Goal: Information Seeking & Learning: Learn about a topic

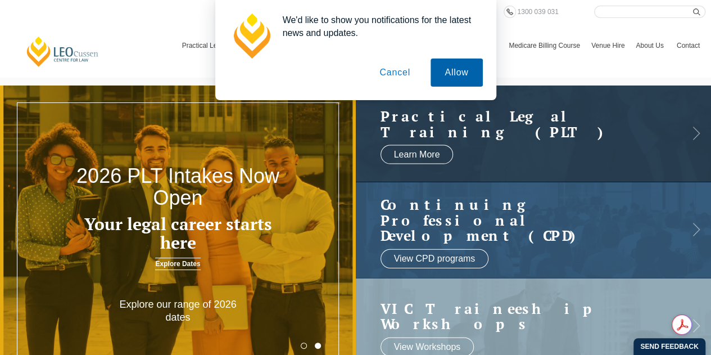
click at [451, 74] on button "Allow" at bounding box center [456, 72] width 52 height 28
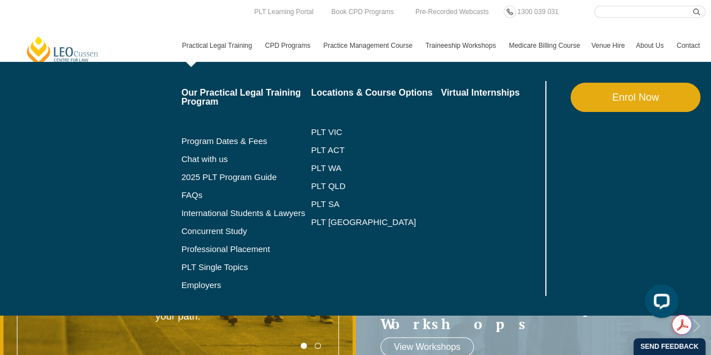
click at [220, 41] on link "Practical Legal Training" at bounding box center [217, 45] width 83 height 33
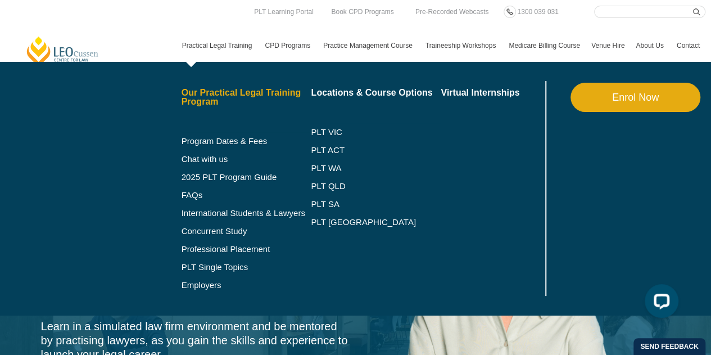
click at [210, 94] on link "Our Practical Legal Training Program" at bounding box center [246, 97] width 130 height 18
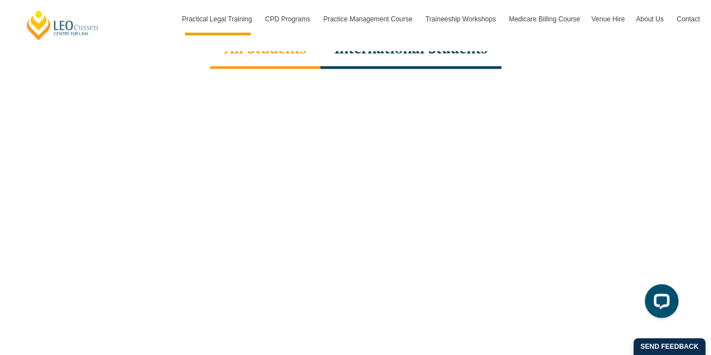
scroll to position [3513, 0]
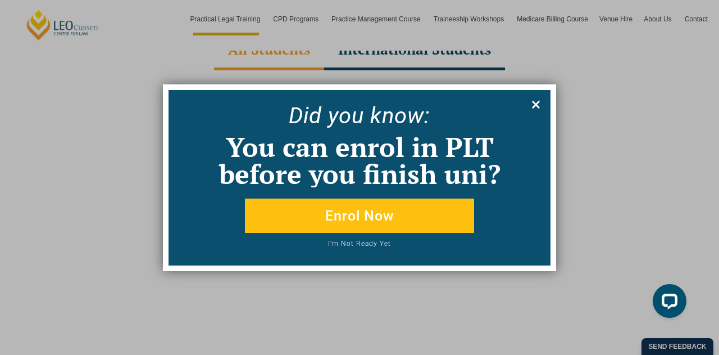
click at [536, 103] on icon at bounding box center [536, 105] width 8 height 8
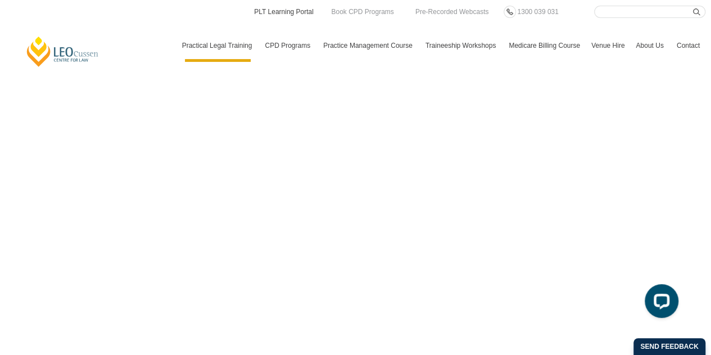
click at [288, 15] on link "PLT Learning Portal" at bounding box center [284, 12] width 62 height 12
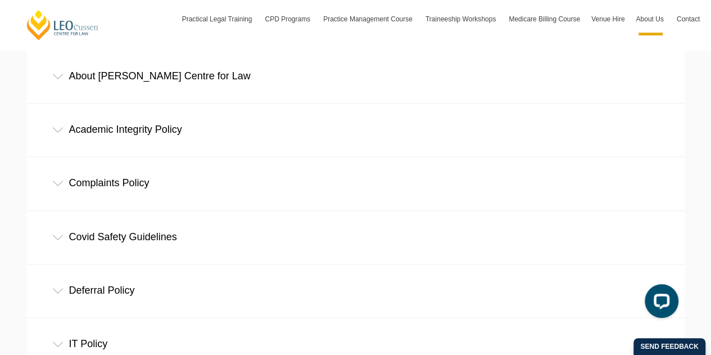
scroll to position [336, 0]
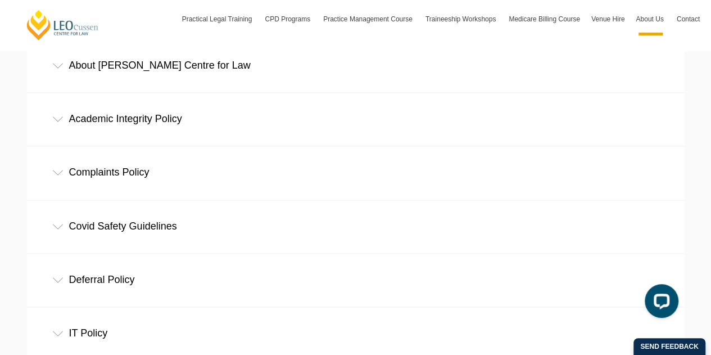
click at [62, 119] on icon at bounding box center [57, 119] width 11 height 6
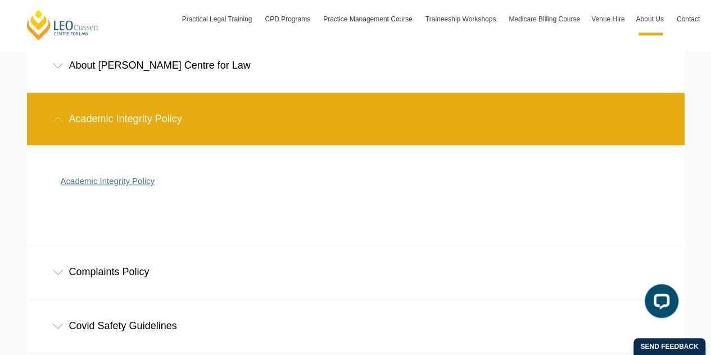
click at [96, 181] on link "Academic Integrity Policy" at bounding box center [108, 181] width 94 height 10
